Goal: Task Accomplishment & Management: Manage account settings

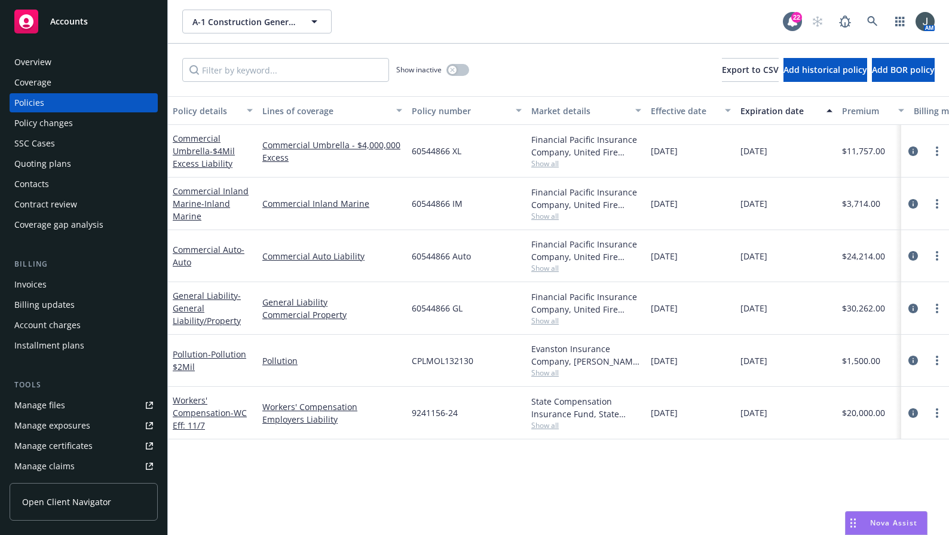
click at [883, 524] on span "Nova Assist" at bounding box center [893, 522] width 47 height 10
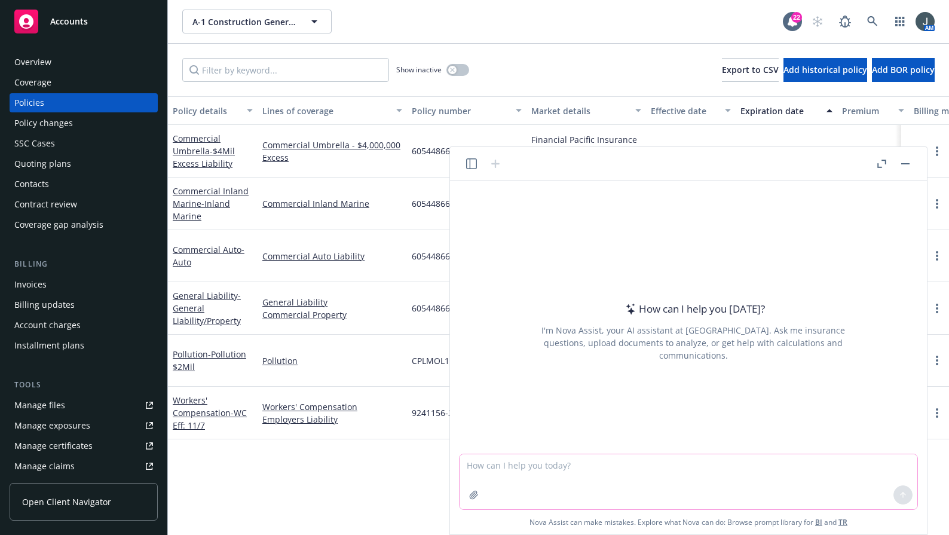
click at [564, 470] on textarea at bounding box center [688, 481] width 458 height 55
click at [559, 468] on textarea at bounding box center [688, 481] width 458 height 55
click at [572, 465] on textarea at bounding box center [688, 481] width 458 height 55
type textarea "Please explain Terrorism Insurance Coverage simply"
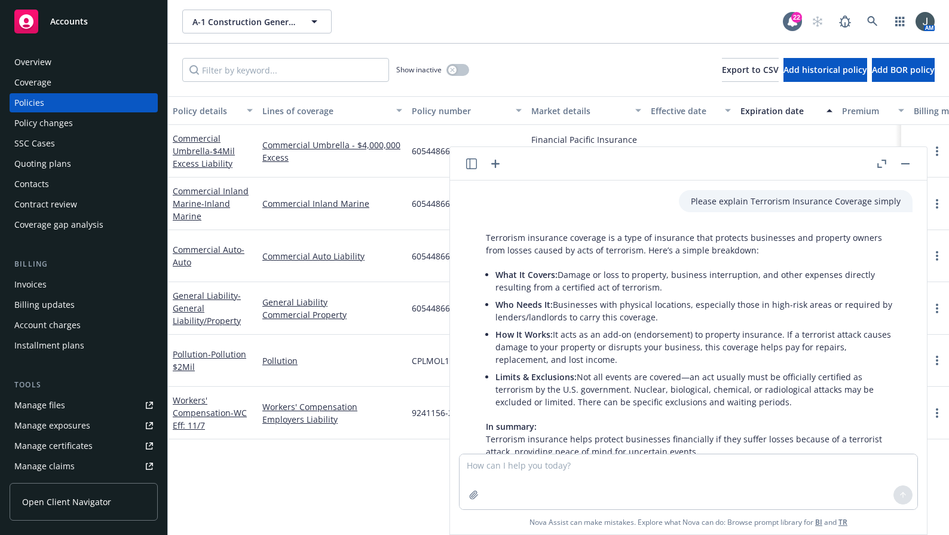
click at [378, 477] on div "Policy details Lines of coverage Policy number Market details Effective date Ex…" at bounding box center [558, 315] width 781 height 438
drag, startPoint x: 659, startPoint y: 287, endPoint x: 650, endPoint y: 287, distance: 9.0
click at [650, 287] on li "What It Covers: Damage or loss to property, business interruption, and other ex…" at bounding box center [697, 281] width 405 height 30
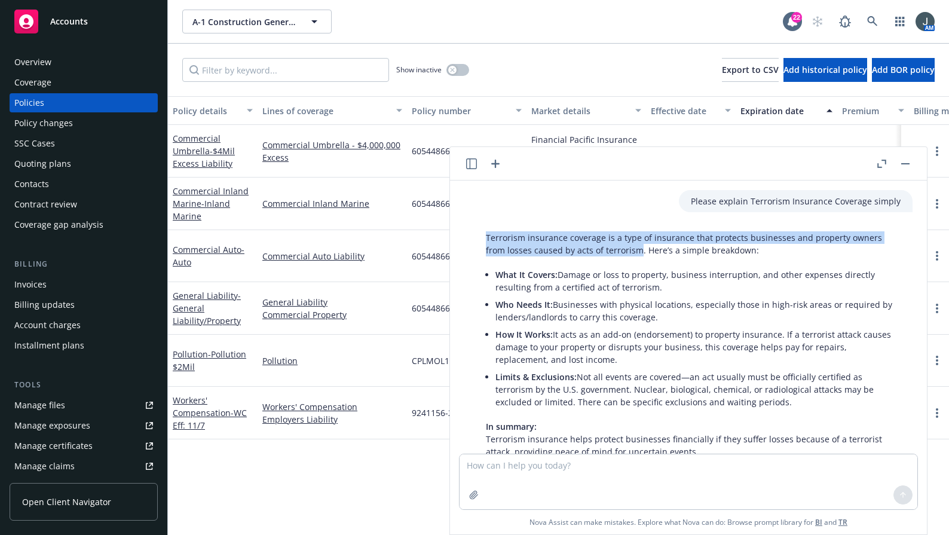
drag, startPoint x: 618, startPoint y: 249, endPoint x: 486, endPoint y: 240, distance: 132.9
click at [486, 240] on p "Terrorism insurance coverage is a type of insurance that protects businesses an…" at bounding box center [693, 243] width 415 height 25
copy p "Terrorism insurance coverage is a type of insurance that protects businesses an…"
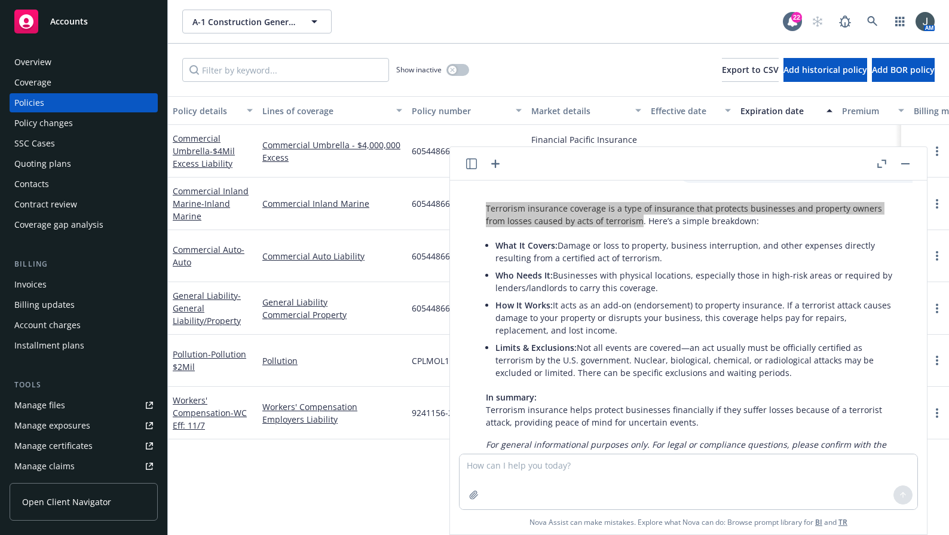
scroll to position [72, 0]
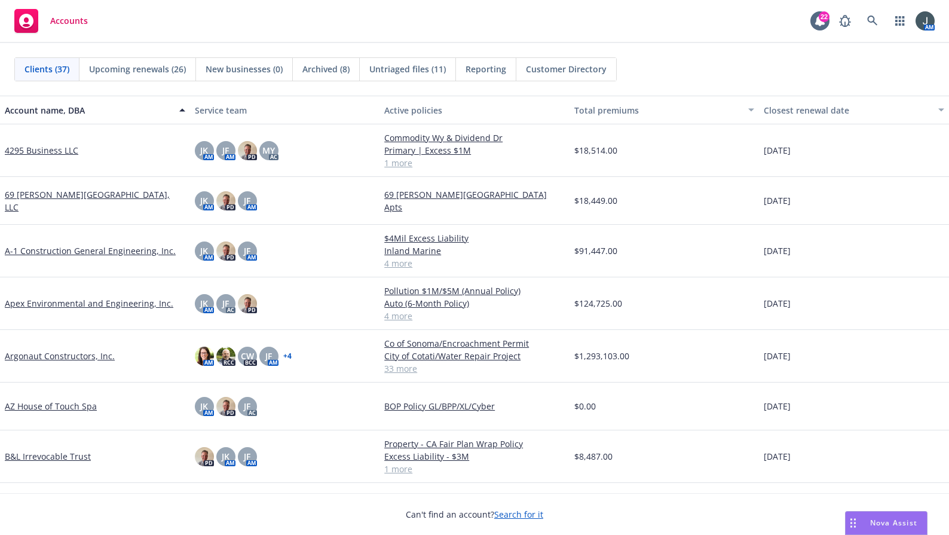
click at [84, 356] on link "Argonaut Constructors, Inc." at bounding box center [60, 355] width 110 height 13
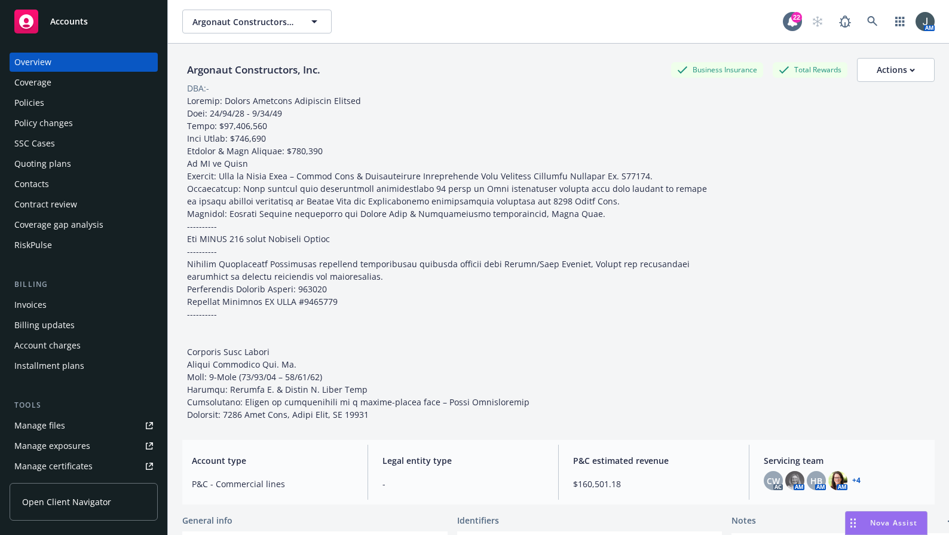
scroll to position [264, 0]
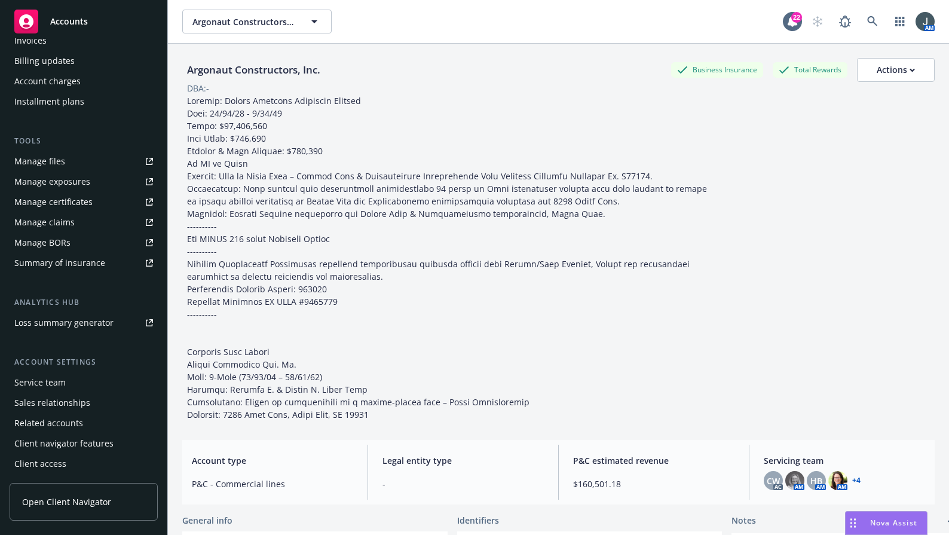
click at [61, 466] on div "Client access" at bounding box center [40, 463] width 52 height 19
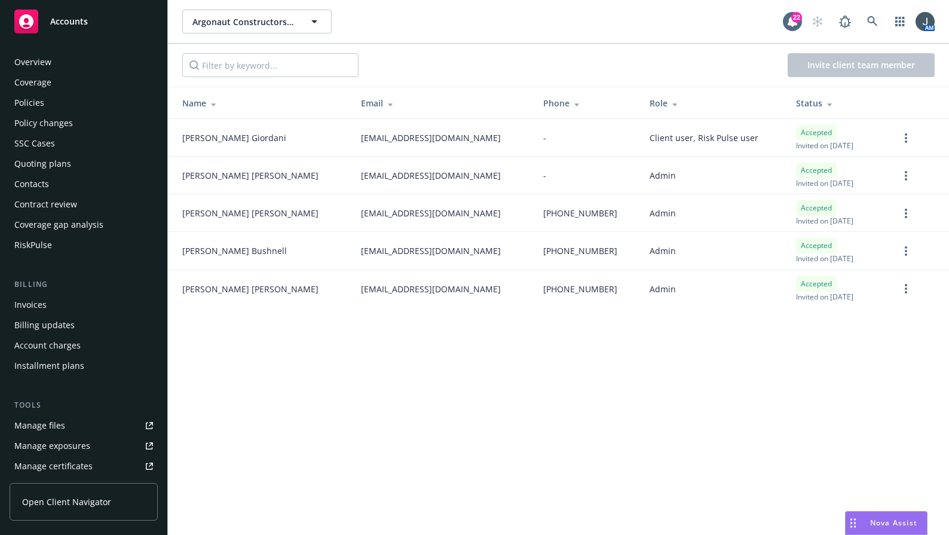
click at [45, 185] on div "Contacts" at bounding box center [31, 183] width 35 height 19
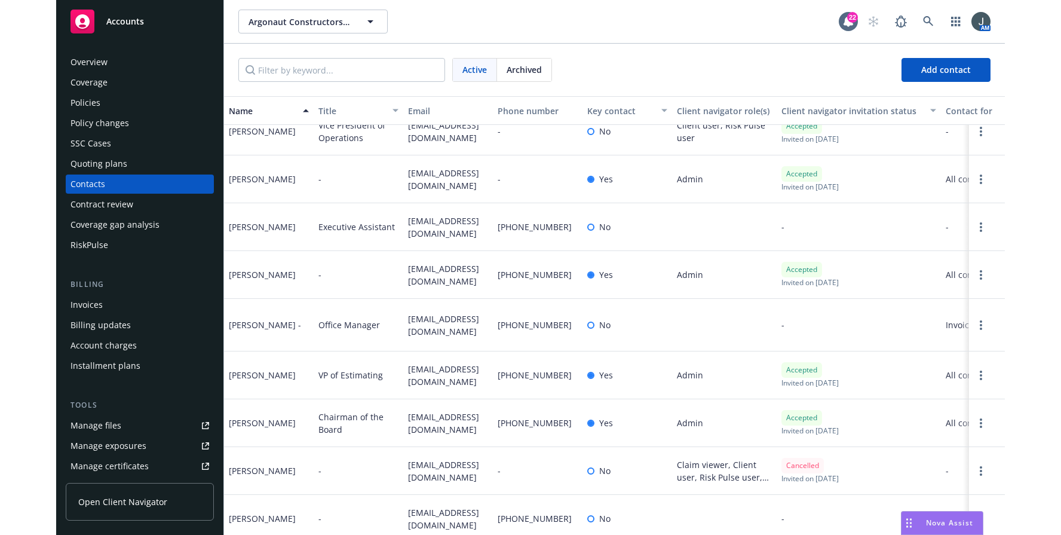
scroll to position [82, 0]
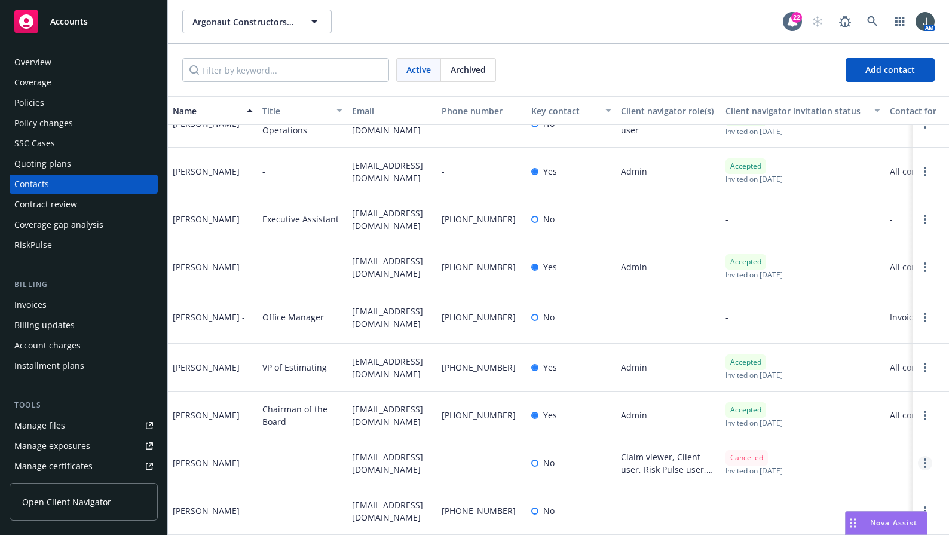
click at [918, 456] on link "Open options" at bounding box center [925, 463] width 14 height 14
click at [228, 444] on div "[PERSON_NAME]" at bounding box center [213, 463] width 90 height 48
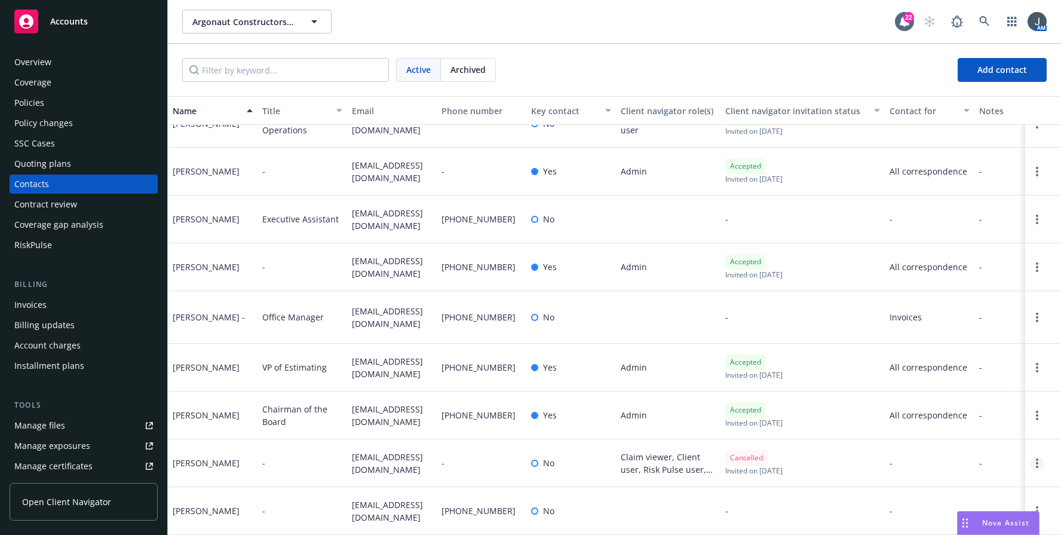
click at [948, 456] on link "Open options" at bounding box center [1037, 463] width 14 height 14
click at [948, 382] on link "Edit contact" at bounding box center [973, 385] width 93 height 24
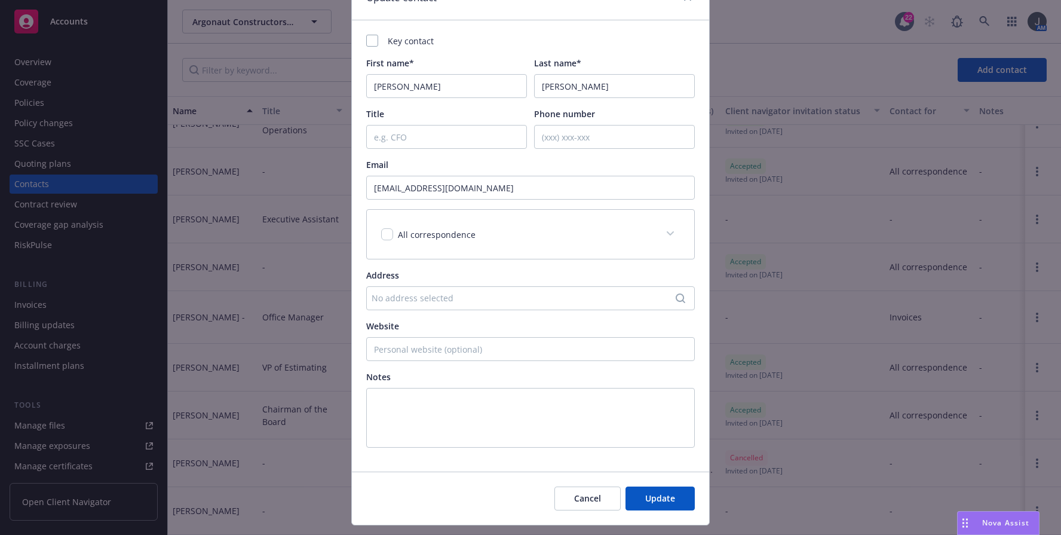
scroll to position [92, 0]
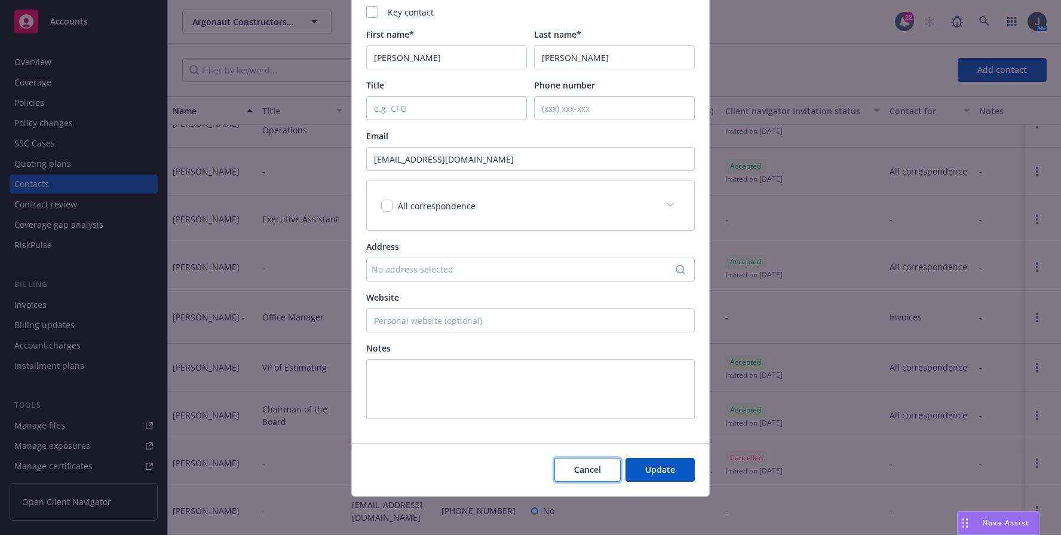
click at [576, 466] on span "Cancel" at bounding box center [587, 469] width 27 height 11
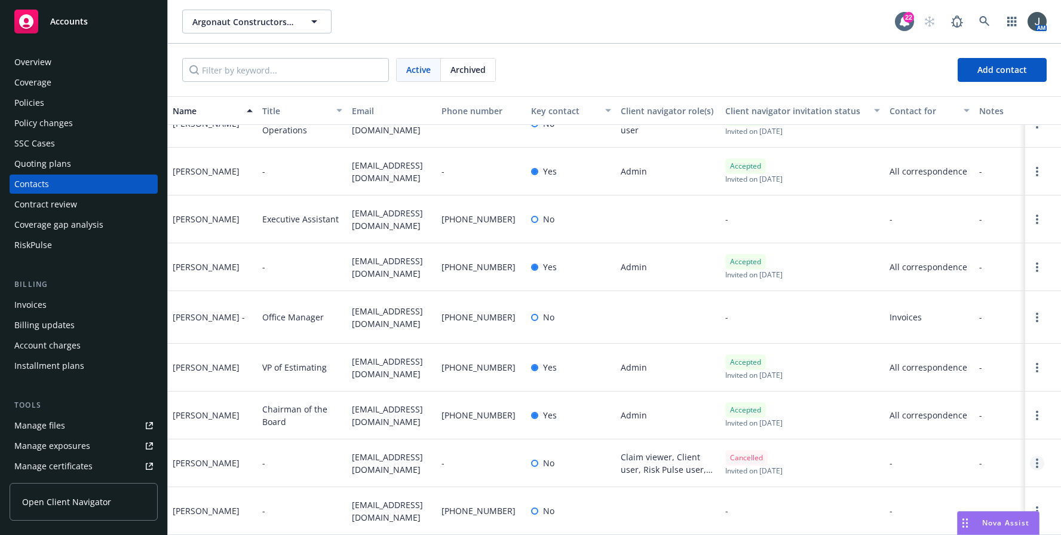
click at [948, 456] on link "Open options" at bounding box center [1037, 463] width 14 height 14
click at [948, 449] on link "Archive" at bounding box center [973, 443] width 93 height 24
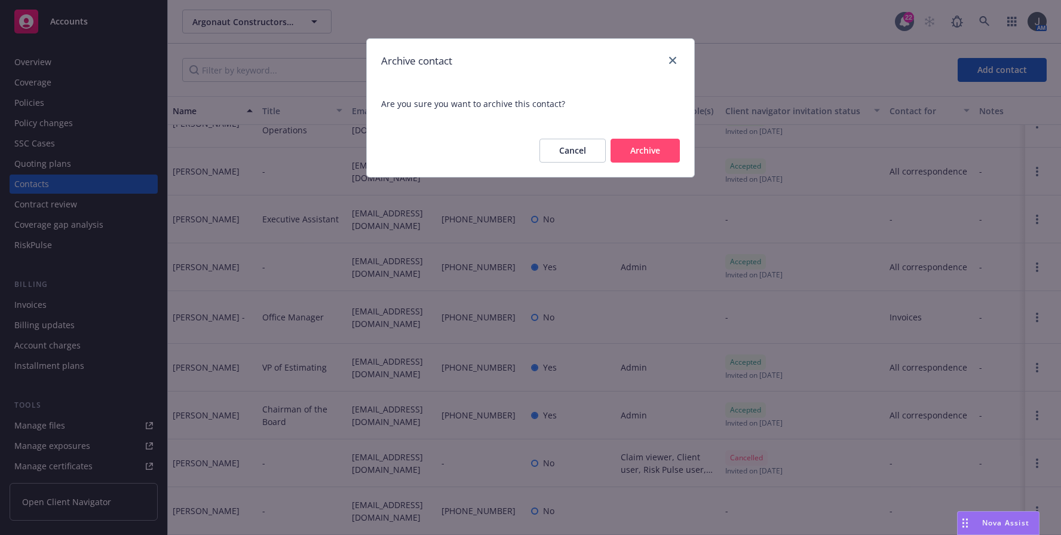
click at [645, 158] on button "Archive" at bounding box center [645, 151] width 69 height 24
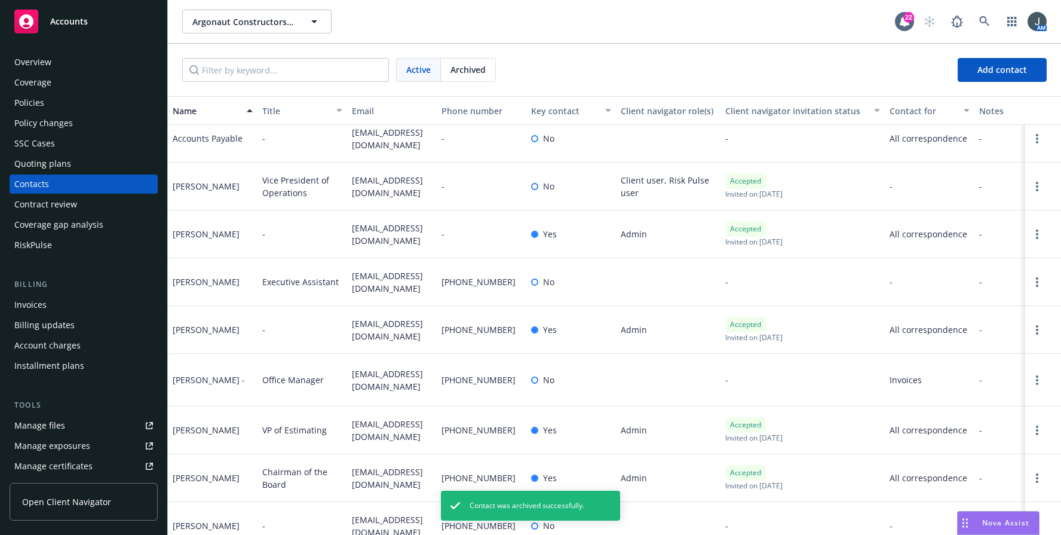
scroll to position [0, 0]
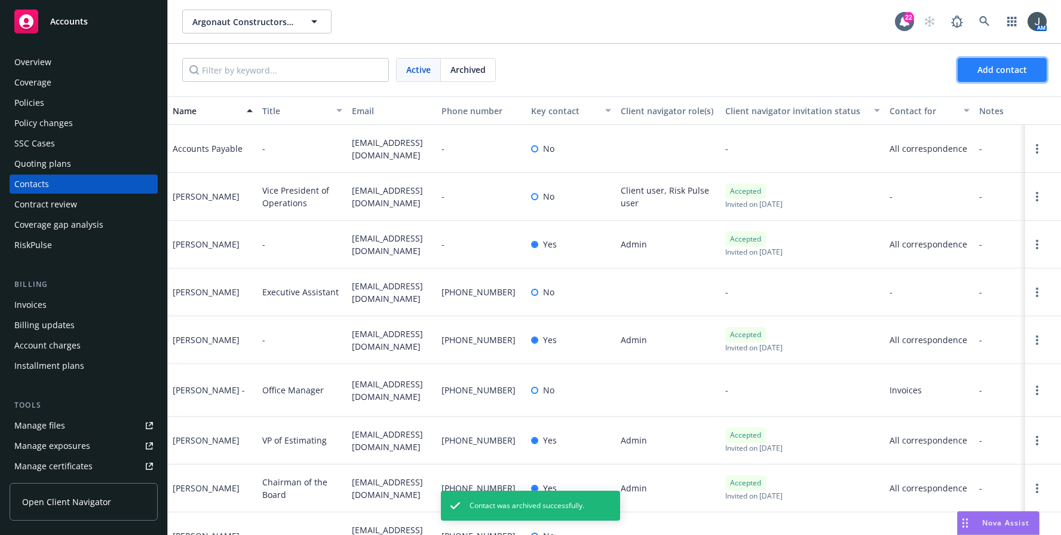
click at [948, 69] on span "Add contact" at bounding box center [1002, 69] width 50 height 11
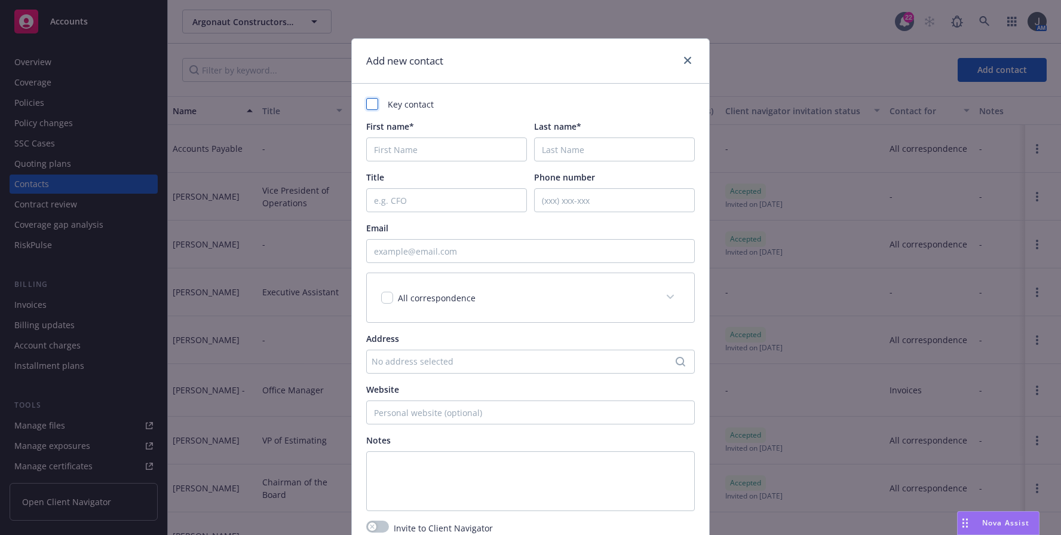
click at [366, 103] on div at bounding box center [372, 104] width 12 height 12
checkbox input "true"
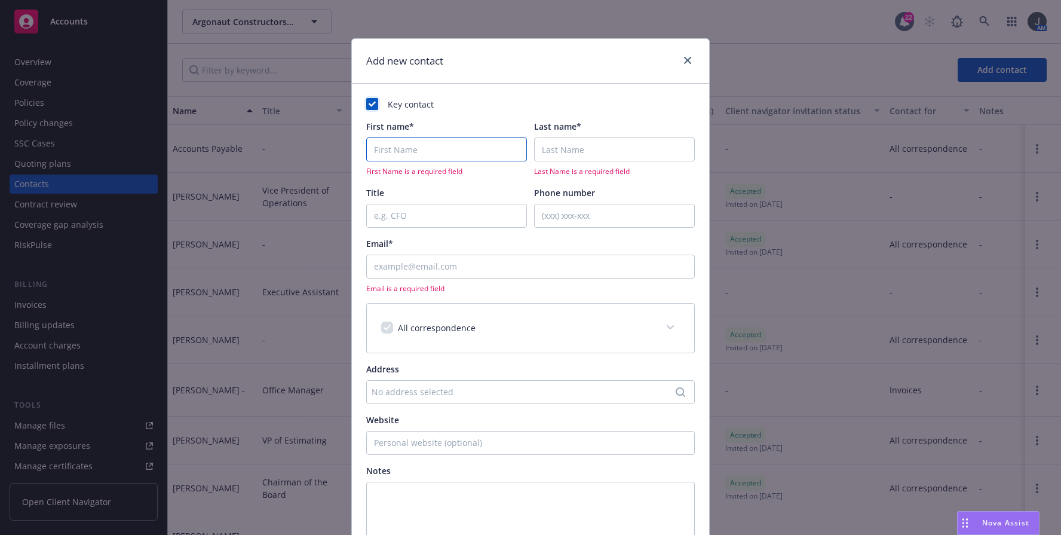
click at [408, 144] on input "First name*" at bounding box center [446, 149] width 161 height 24
type input "Paul"
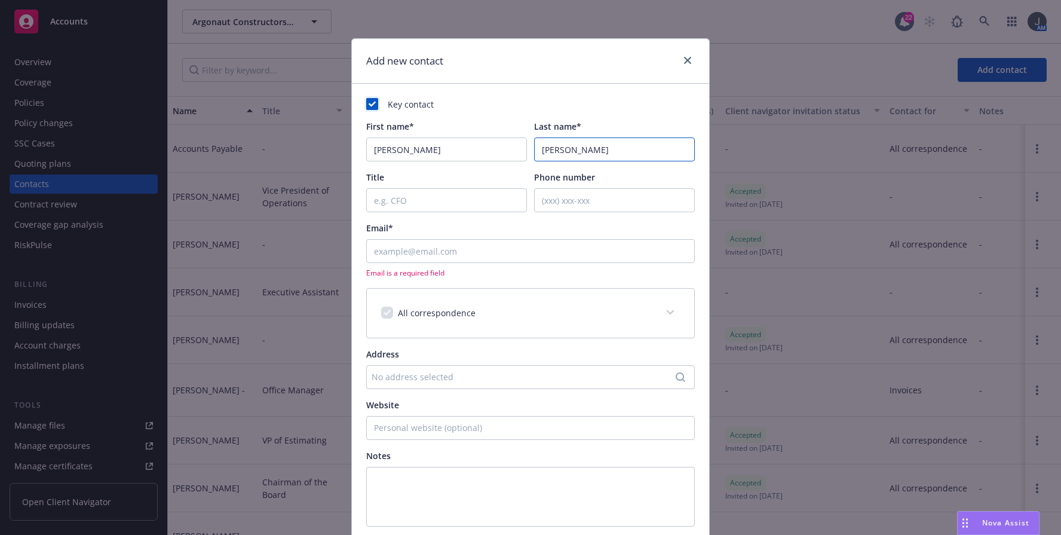
type input "Donaldson"
type input "President"
click at [596, 195] on input "Phone number" at bounding box center [614, 200] width 161 height 24
type input "7075424862"
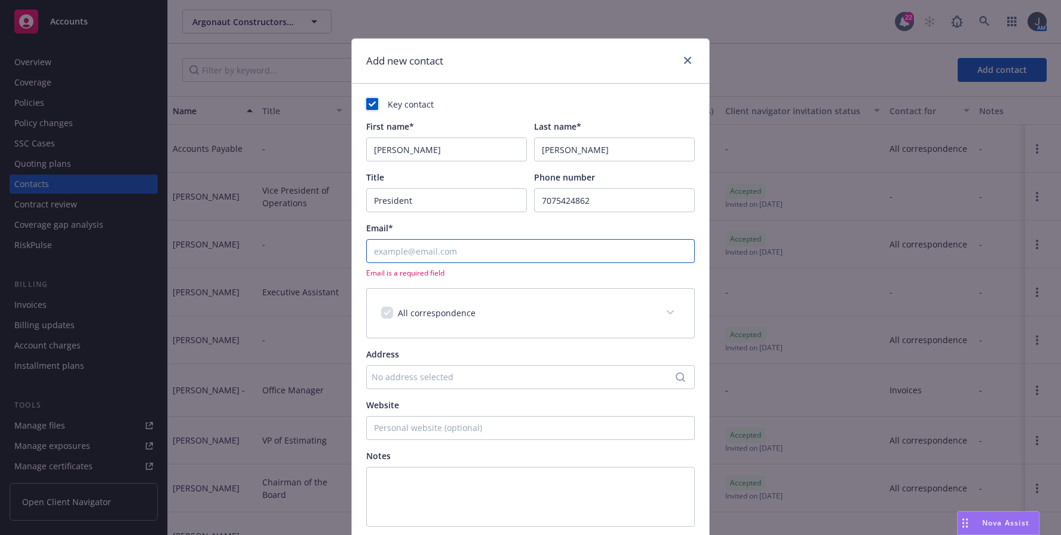
click at [538, 240] on input "Email*" at bounding box center [530, 251] width 329 height 24
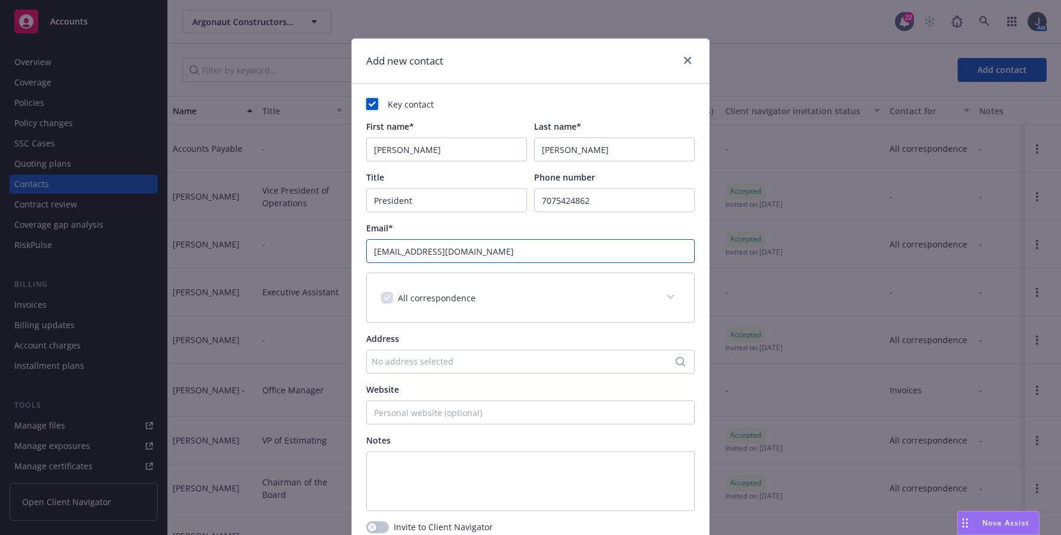
type input "pdonaldson@argonautconstructors.com"
click at [661, 300] on span at bounding box center [670, 296] width 19 height 19
click at [664, 293] on span at bounding box center [670, 296] width 19 height 19
click at [369, 106] on icon at bounding box center [372, 104] width 7 height 5
click at [668, 293] on span at bounding box center [670, 296] width 19 height 19
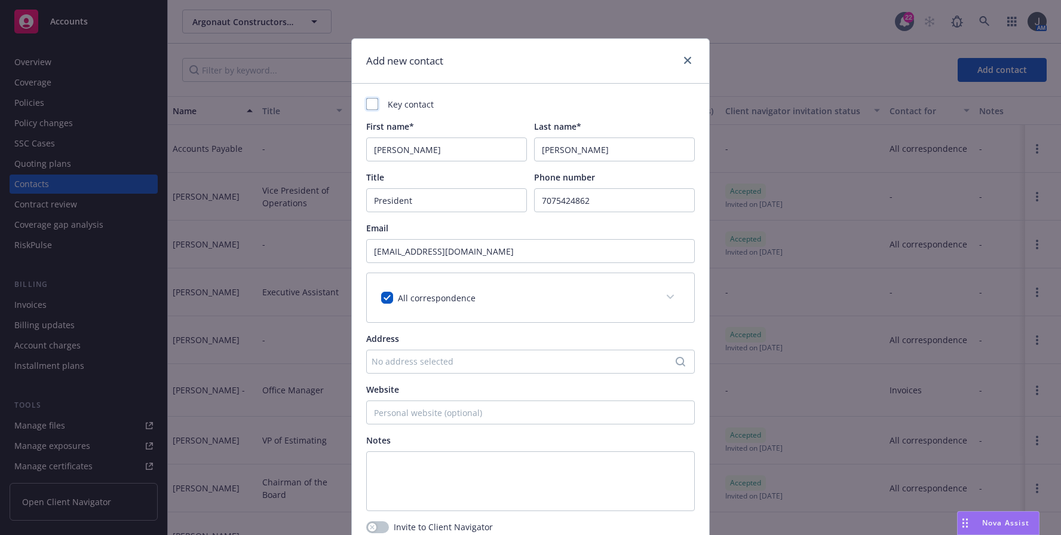
click at [667, 300] on span at bounding box center [670, 296] width 19 height 19
click at [381, 296] on input "checkbox" at bounding box center [387, 298] width 12 height 12
click at [381, 297] on input "checkbox" at bounding box center [387, 298] width 12 height 12
checkbox input "true"
click at [369, 107] on div at bounding box center [372, 104] width 12 height 12
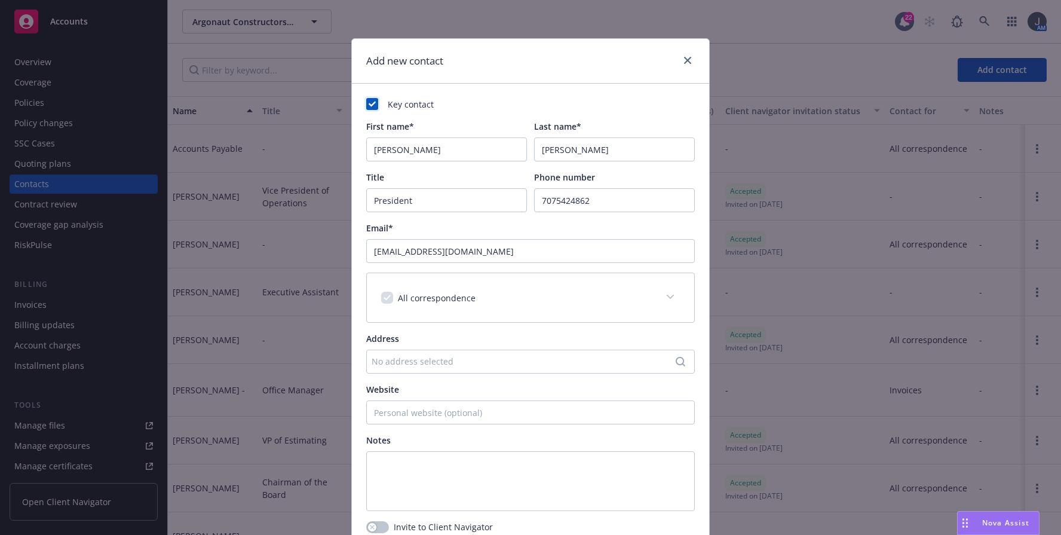
scroll to position [105, 0]
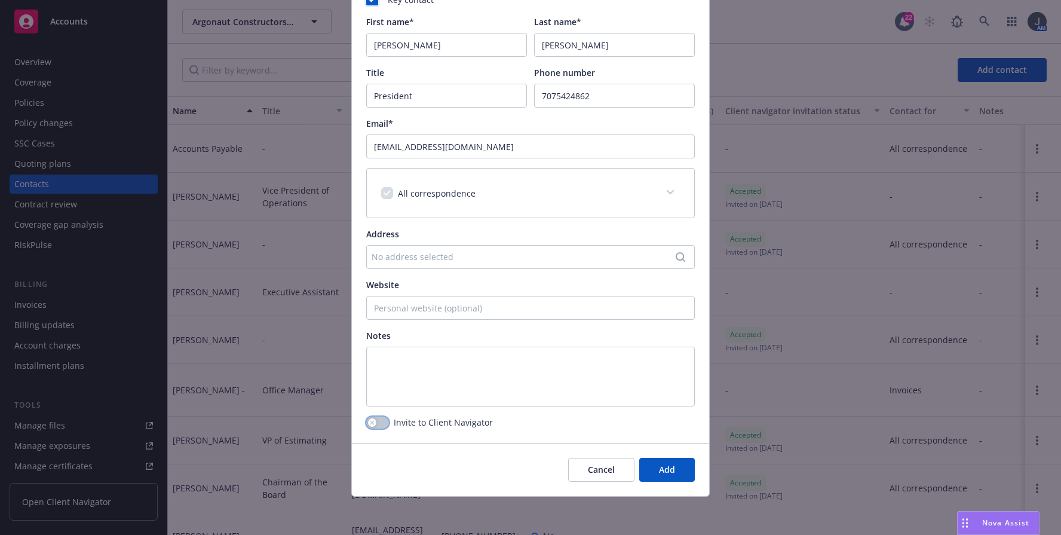
click at [370, 424] on div "button" at bounding box center [372, 422] width 8 height 8
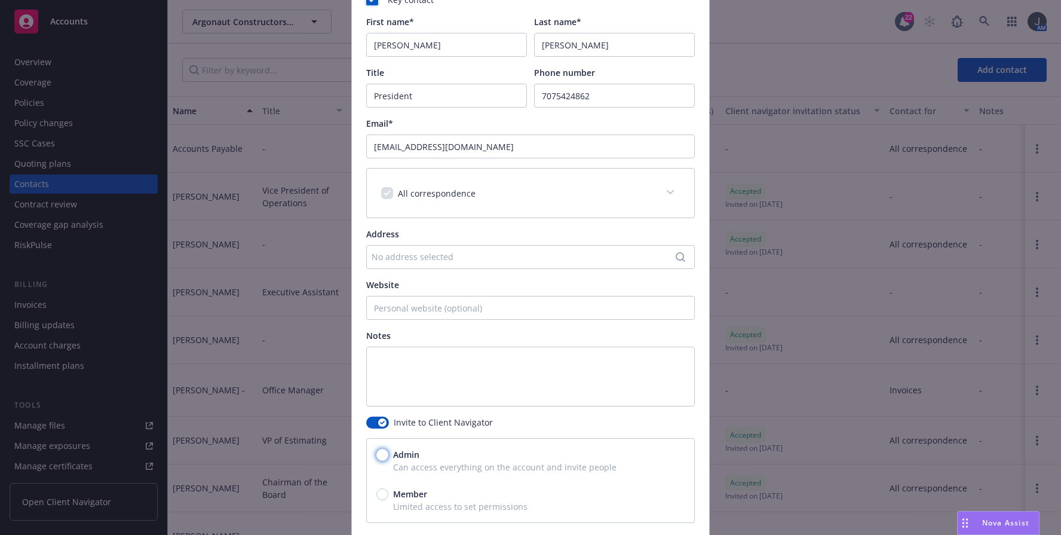
click at [380, 456] on input "Admin" at bounding box center [382, 455] width 12 height 12
radio input "true"
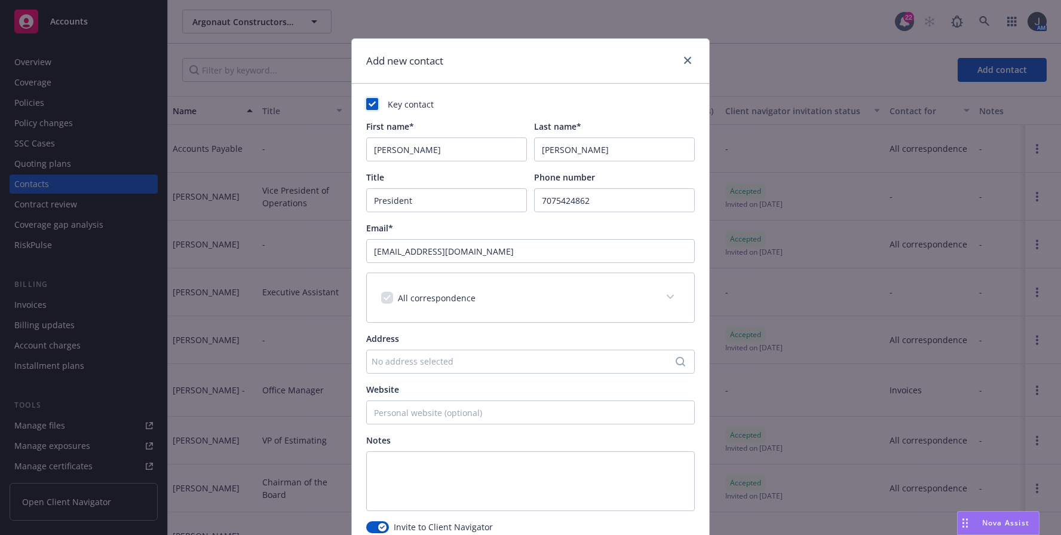
scroll to position [199, 0]
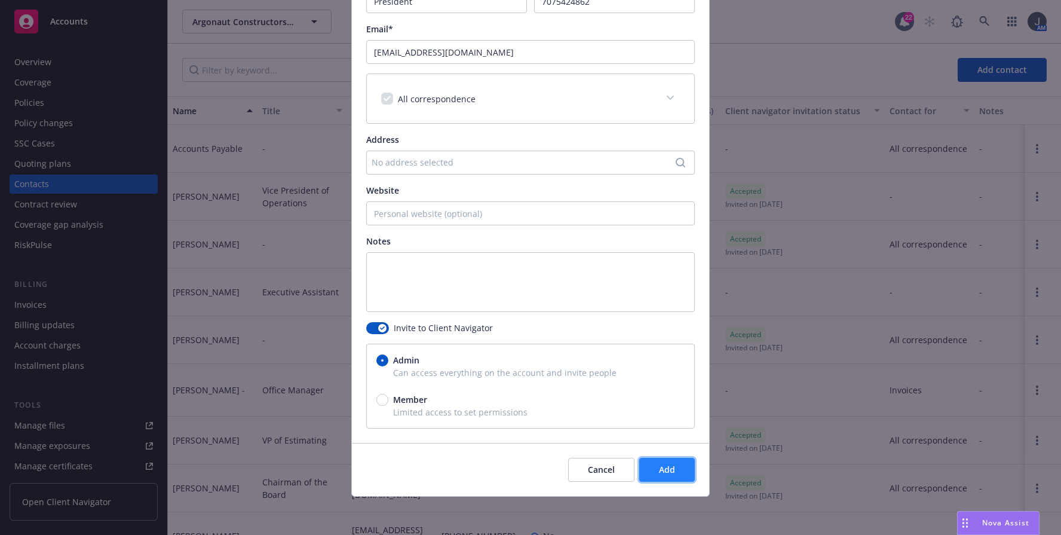
click at [664, 466] on span "Add" at bounding box center [667, 469] width 16 height 11
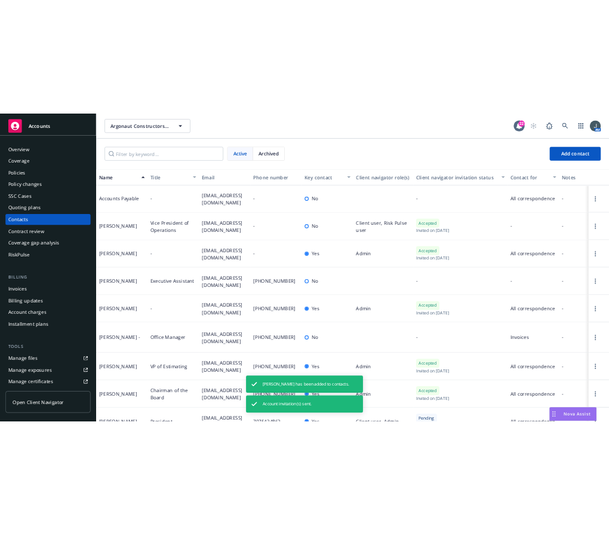
scroll to position [82, 0]
